Goal: Transaction & Acquisition: Purchase product/service

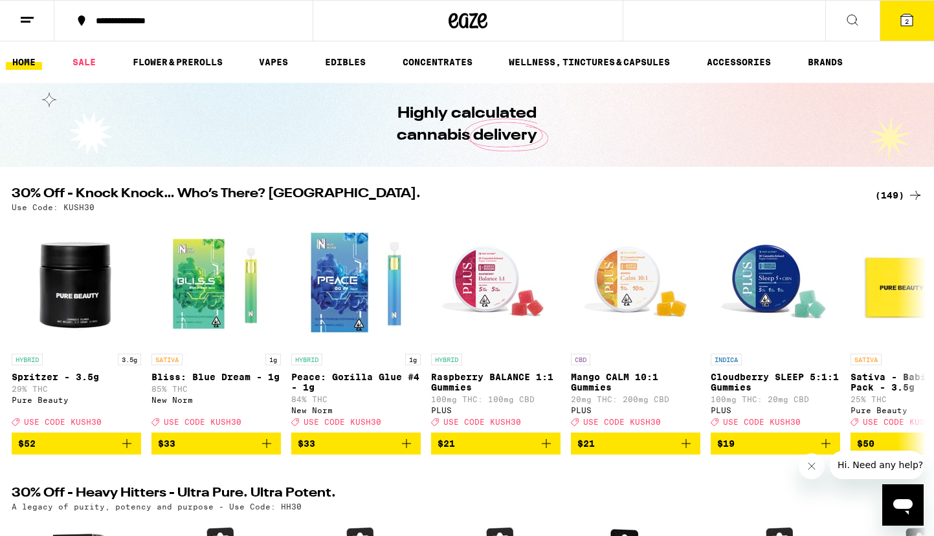
click at [897, 197] on div "(149)" at bounding box center [899, 196] width 48 height 16
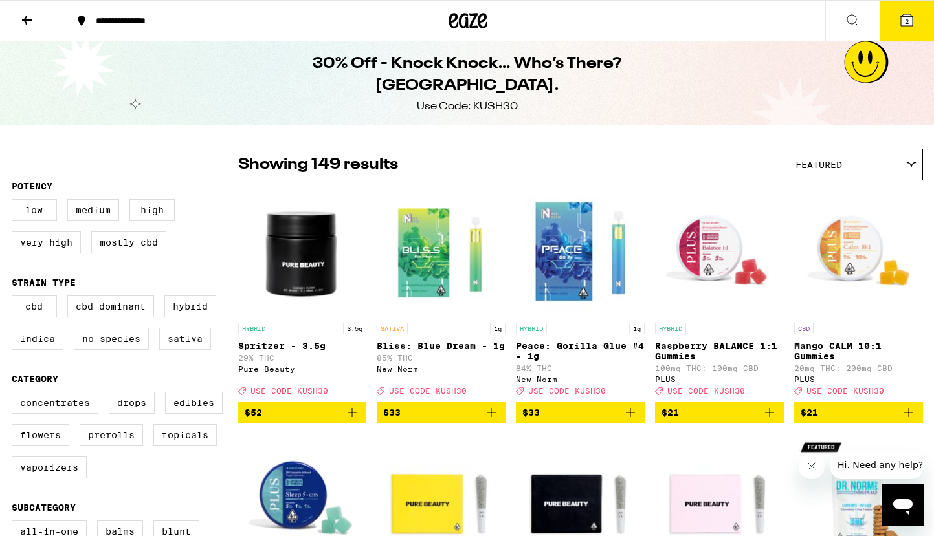
click at [188, 348] on label "Sativa" at bounding box center [185, 339] width 52 height 22
click at [15, 298] on input "Sativa" at bounding box center [14, 298] width 1 height 1
checkbox input "true"
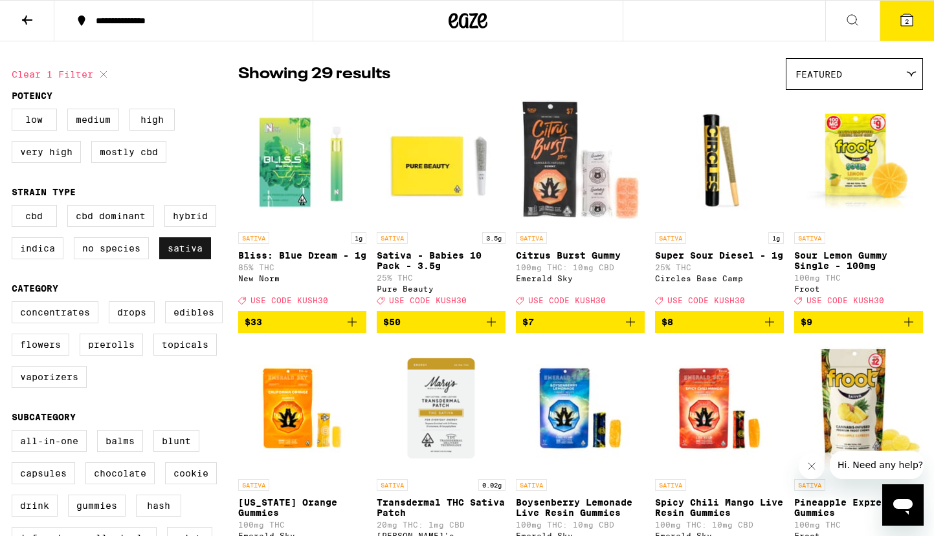
scroll to position [91, 0]
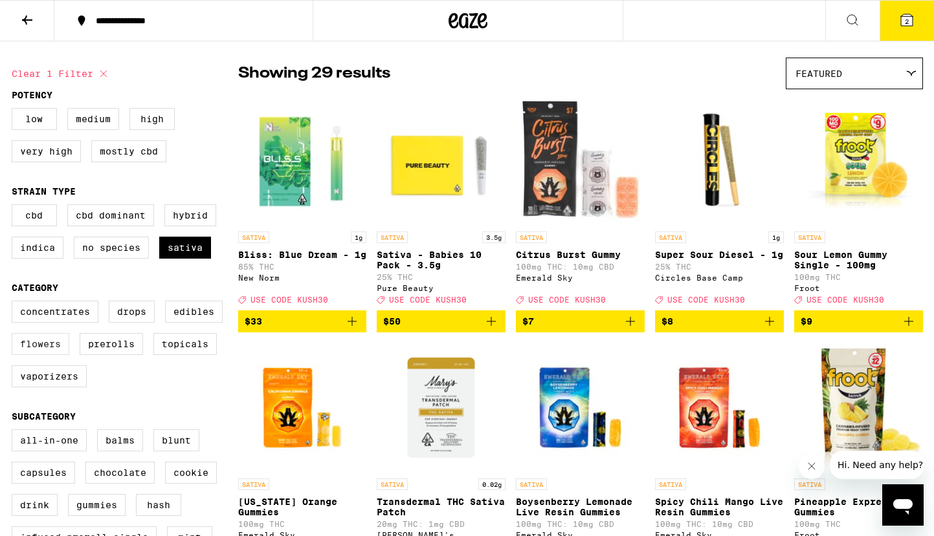
click at [62, 351] on label "Flowers" at bounding box center [41, 344] width 58 height 22
click at [15, 303] on input "Flowers" at bounding box center [14, 303] width 1 height 1
checkbox input "true"
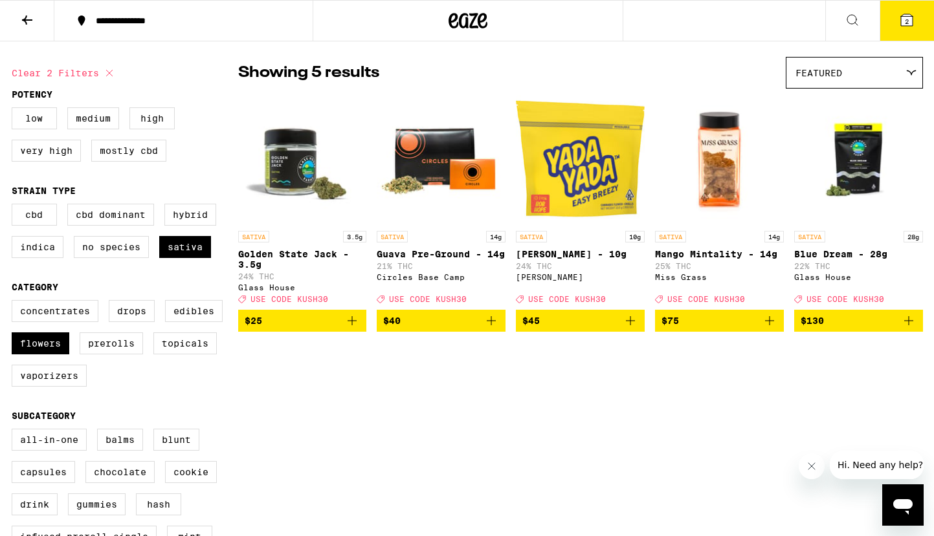
click at [915, 25] on button "2" at bounding box center [906, 21] width 54 height 40
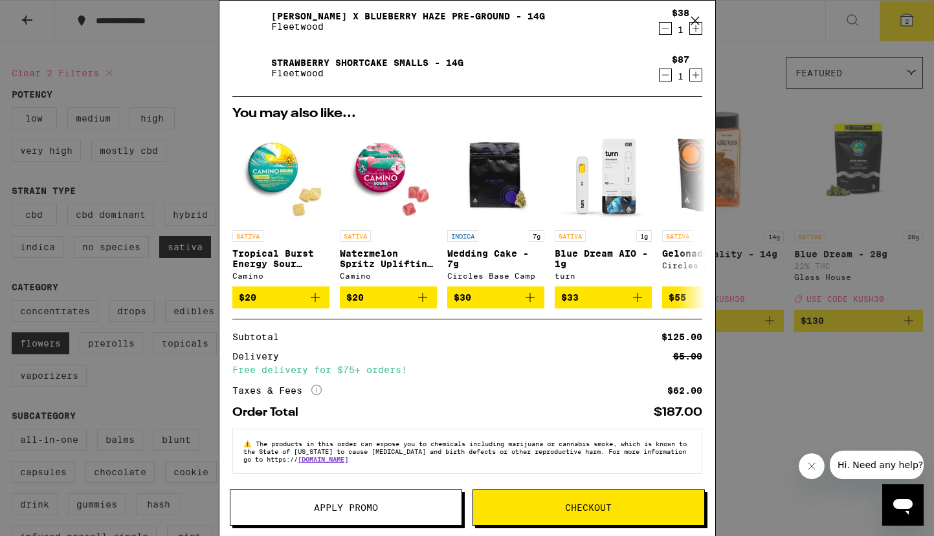
scroll to position [49, 0]
click at [349, 514] on button "Apply Promo" at bounding box center [346, 508] width 232 height 36
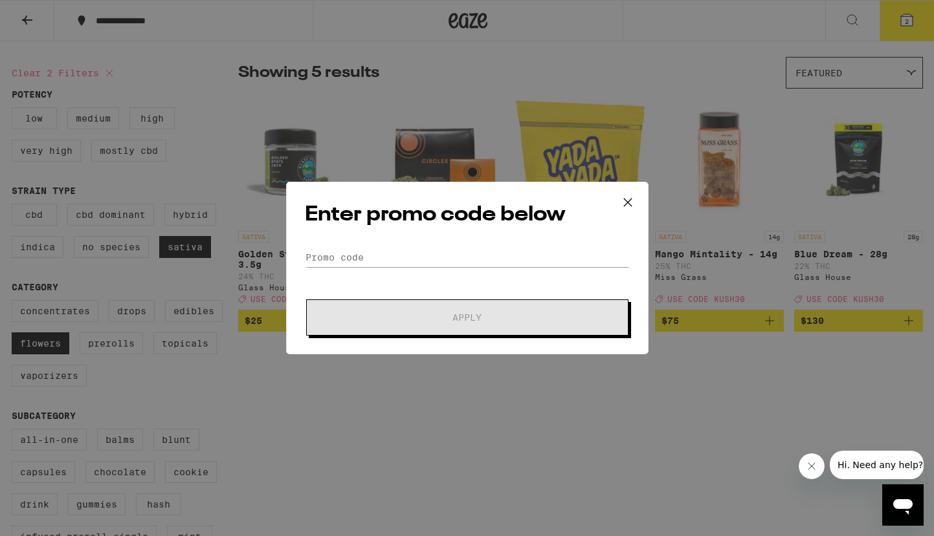
click at [323, 238] on div "Enter promo code below Promo Code Apply" at bounding box center [467, 268] width 362 height 173
click at [344, 258] on input "Promo Code" at bounding box center [467, 257] width 325 height 19
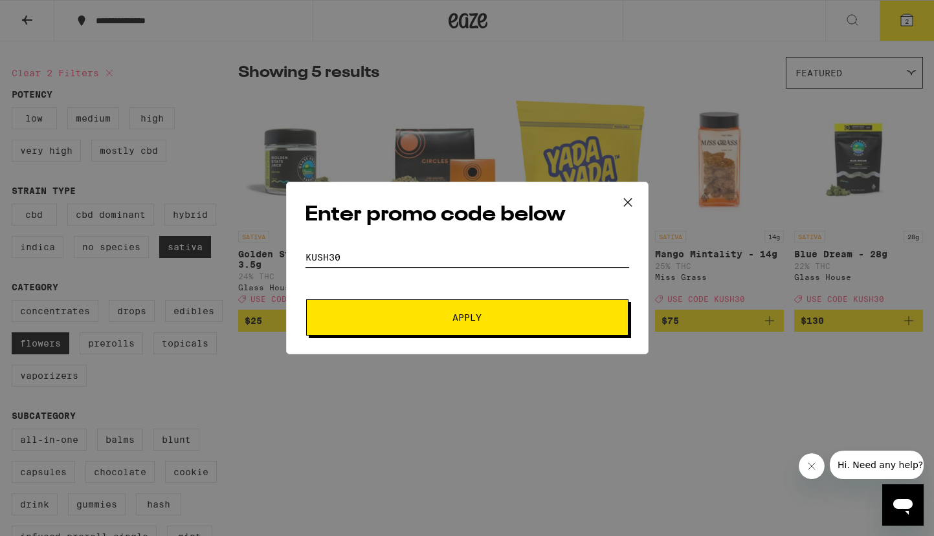
type input "KUSH30"
click at [466, 322] on span "Apply" at bounding box center [466, 317] width 29 height 9
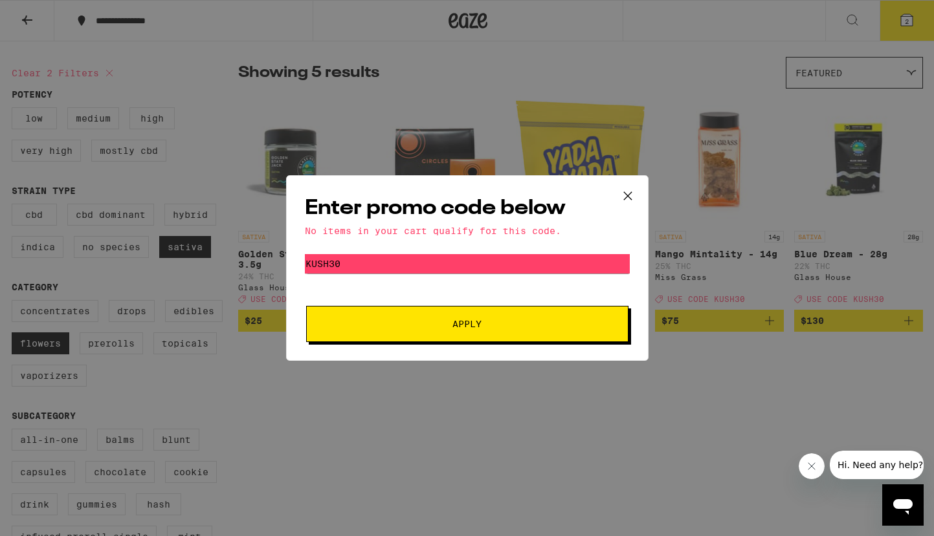
click at [508, 325] on span "Apply" at bounding box center [467, 324] width 233 height 9
click at [633, 193] on icon at bounding box center [627, 195] width 19 height 19
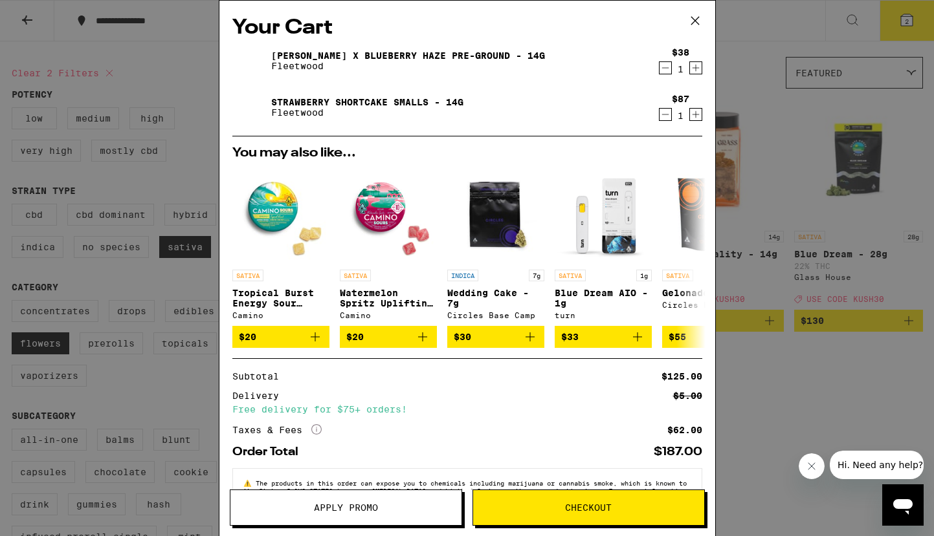
click at [667, 71] on icon "Decrement" at bounding box center [665, 68] width 12 height 16
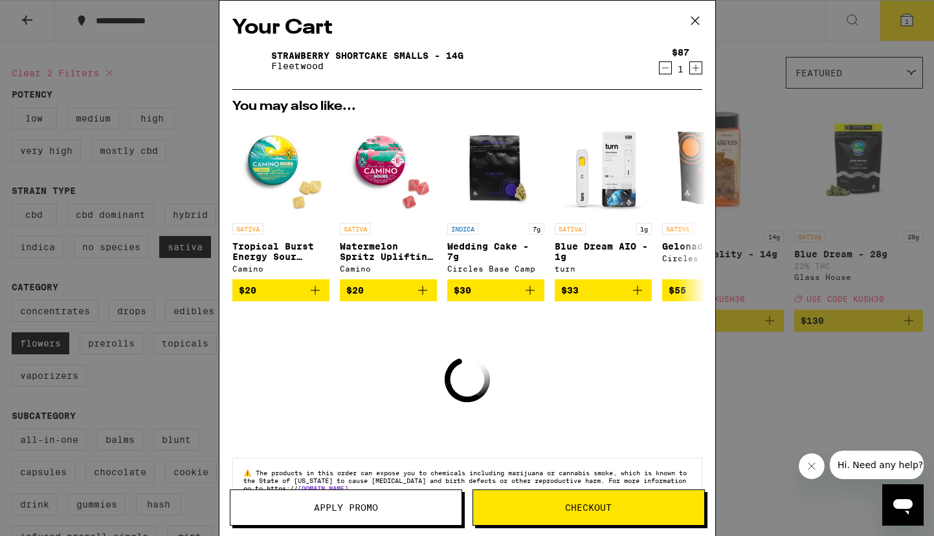
click at [667, 71] on icon "Decrement" at bounding box center [665, 68] width 12 height 16
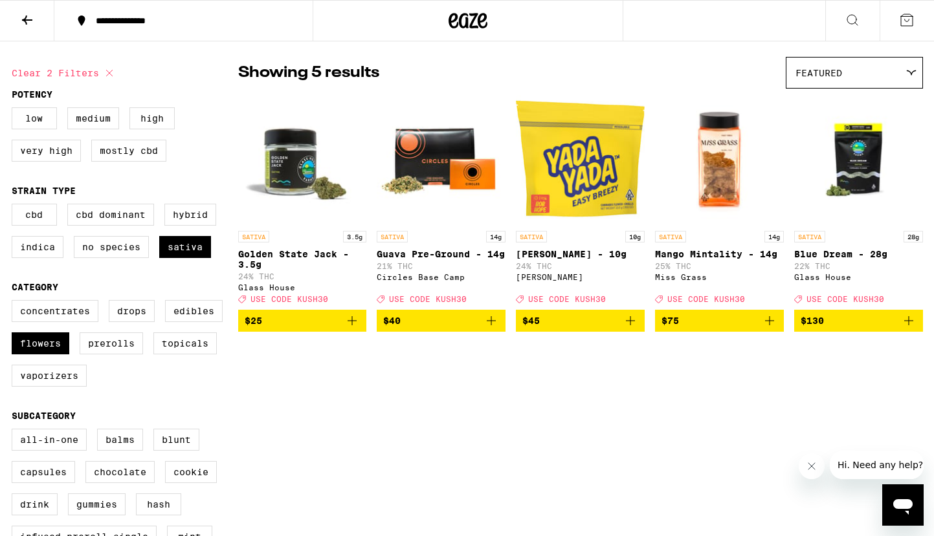
click at [768, 329] on icon "Add to bag" at bounding box center [770, 321] width 16 height 16
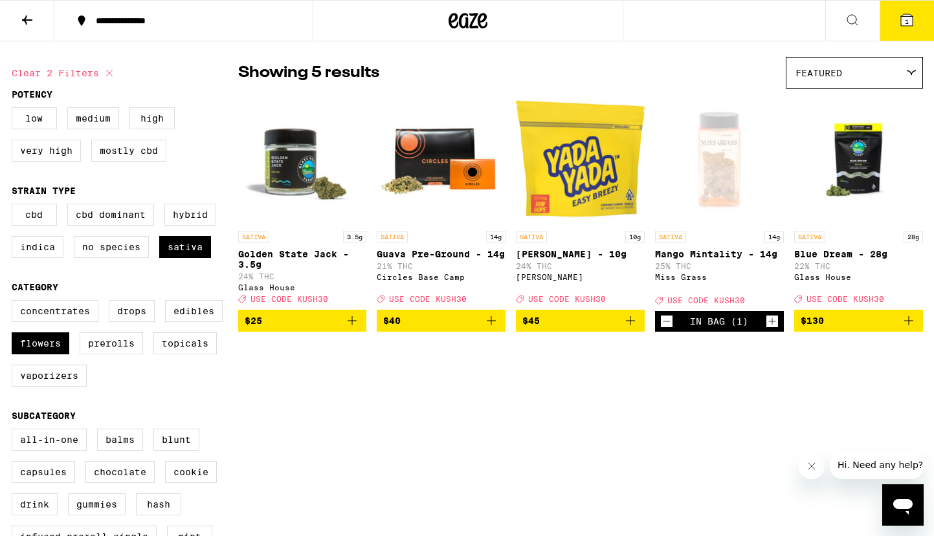
click at [355, 328] on icon "Add to bag" at bounding box center [352, 321] width 16 height 16
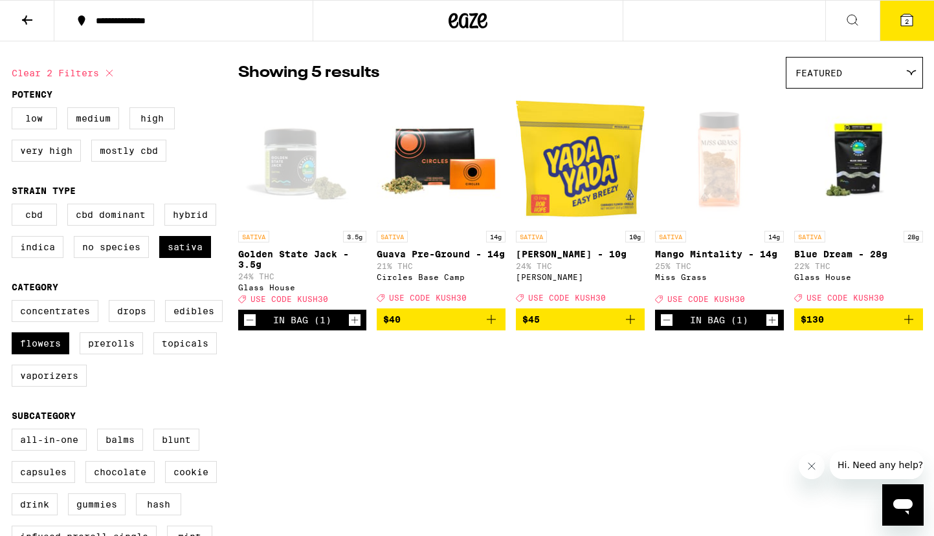
click at [355, 324] on icon "Increment" at bounding box center [354, 320] width 7 height 7
click at [905, 18] on span "3" at bounding box center [907, 21] width 4 height 8
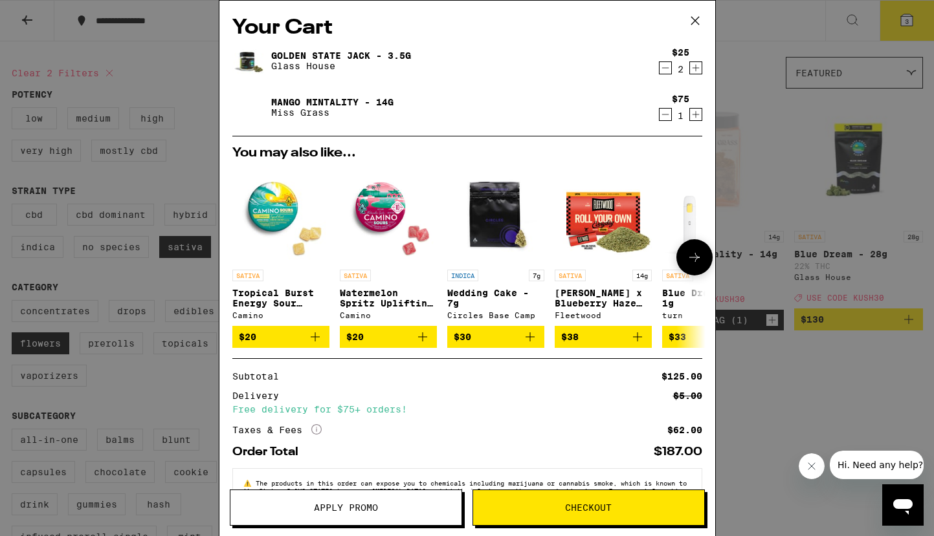
scroll to position [49, 0]
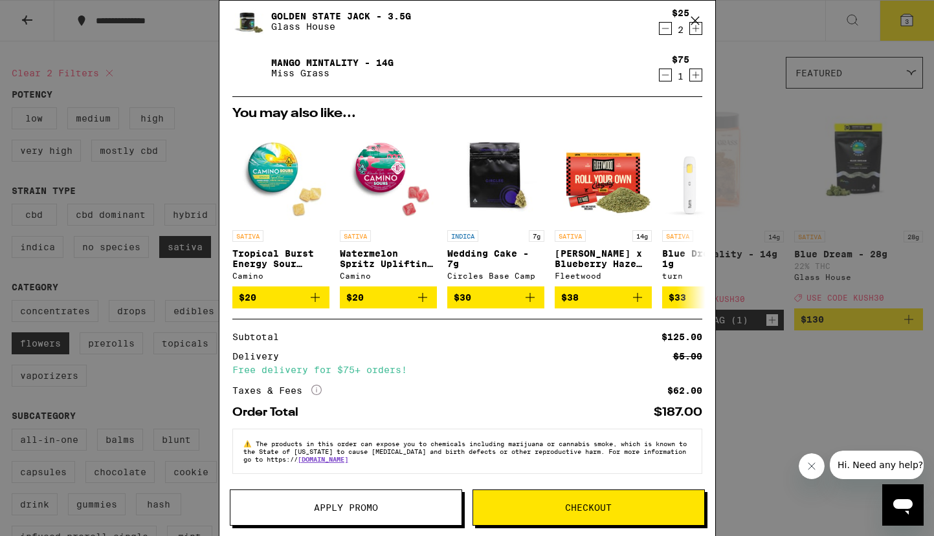
click at [379, 496] on button "Apply Promo" at bounding box center [346, 508] width 232 height 36
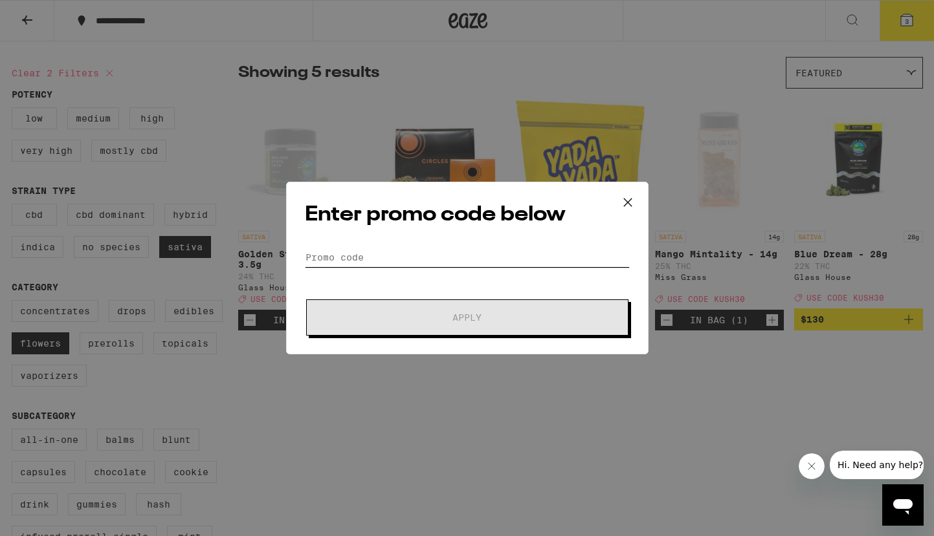
click at [353, 259] on input "Promo Code" at bounding box center [467, 257] width 325 height 19
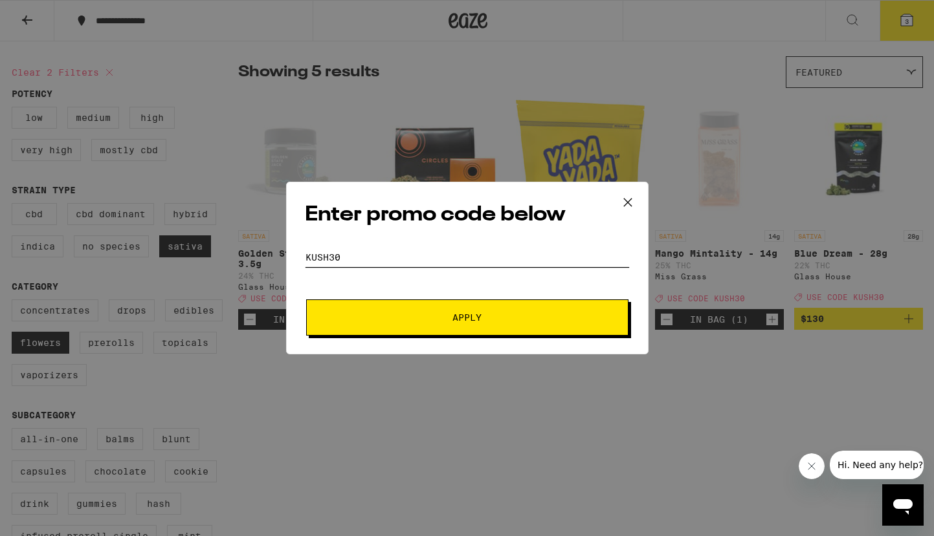
type input "KUSH30"
click at [448, 318] on span "Apply" at bounding box center [467, 317] width 233 height 9
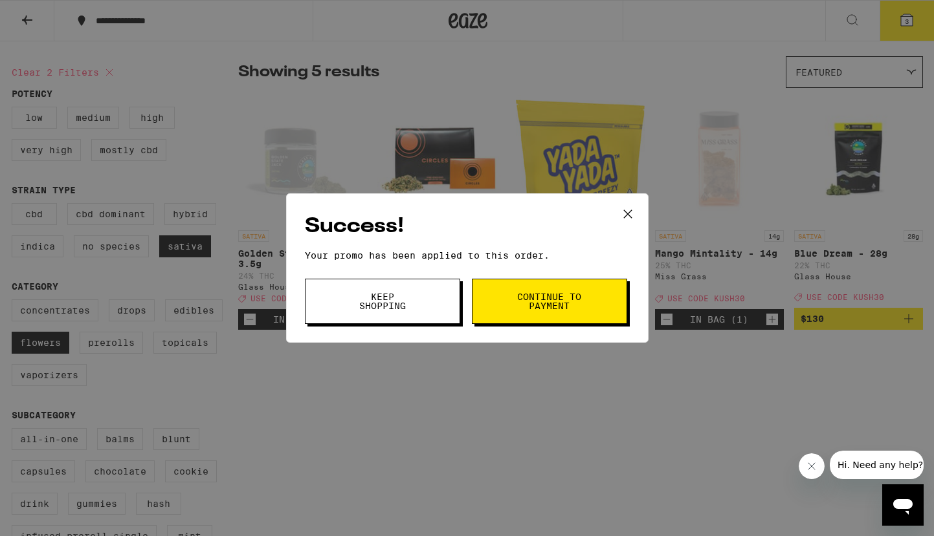
click at [628, 211] on icon at bounding box center [627, 213] width 19 height 19
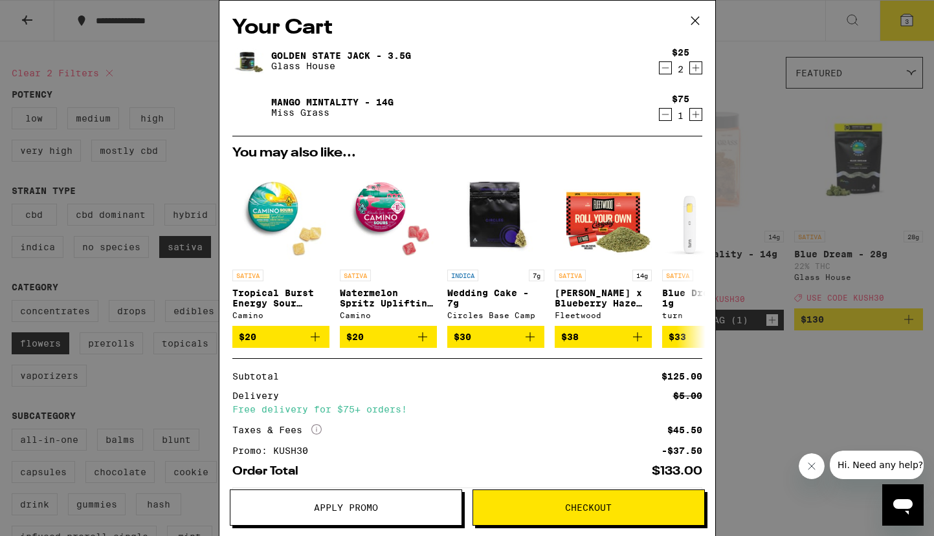
click at [665, 71] on icon "Decrement" at bounding box center [665, 68] width 12 height 16
click at [696, 17] on icon at bounding box center [694, 20] width 19 height 19
